Goal: Information Seeking & Learning: Learn about a topic

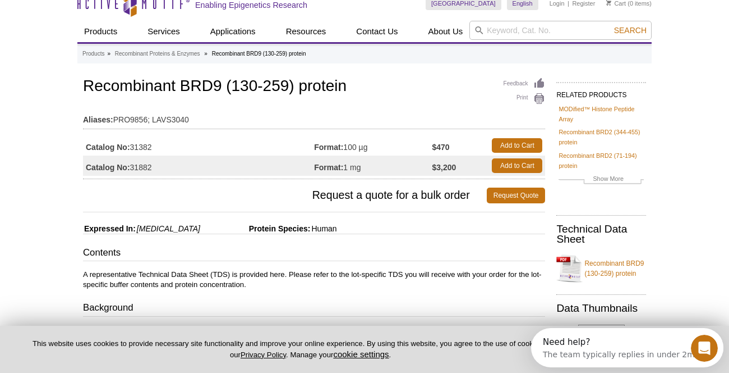
scroll to position [15, 0]
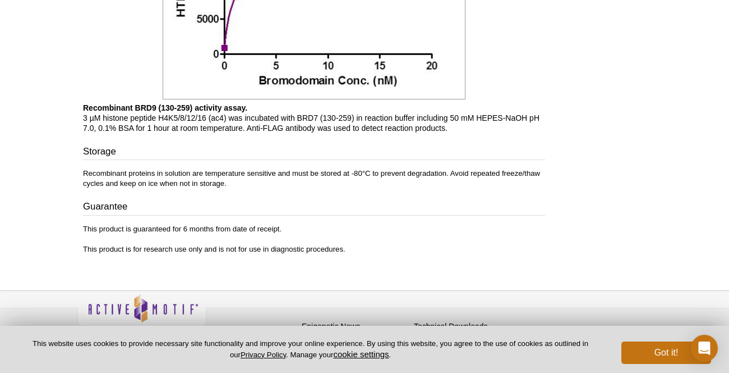
scroll to position [978, 0]
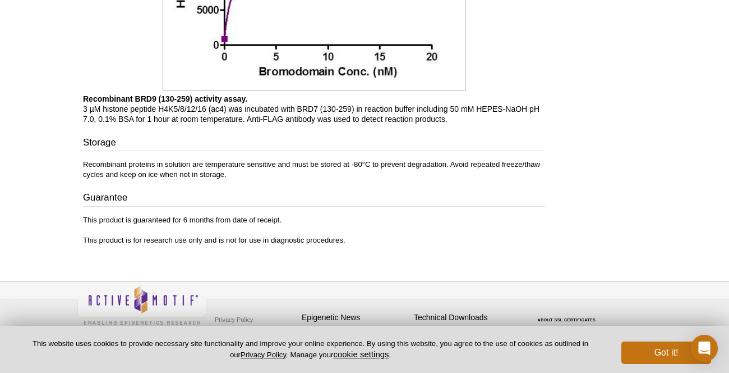
scroll to position [998, 0]
